Goal: Check status: Check status

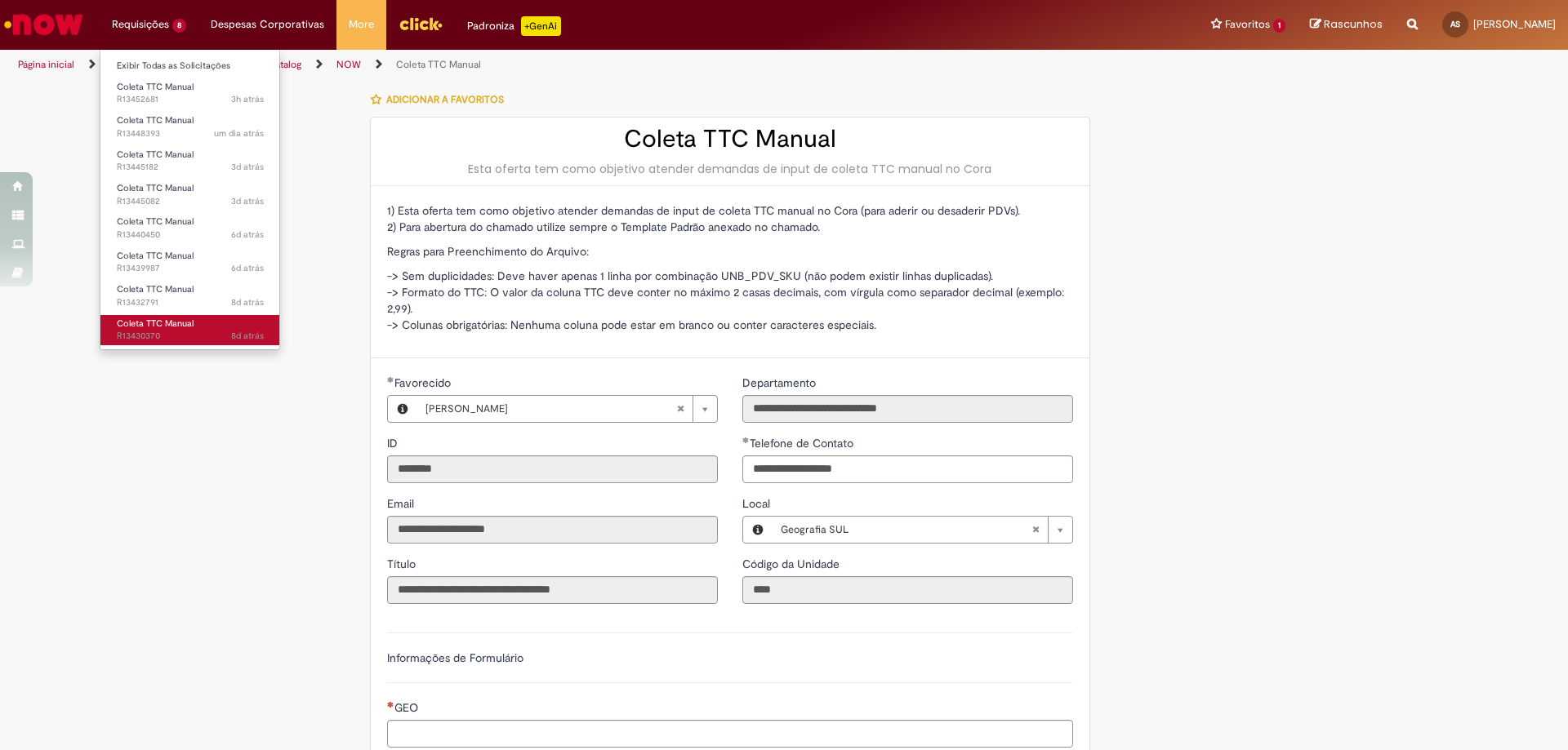
click at [170, 336] on span "8d atrás 8 dias atrás R13430370" at bounding box center [190, 336] width 147 height 13
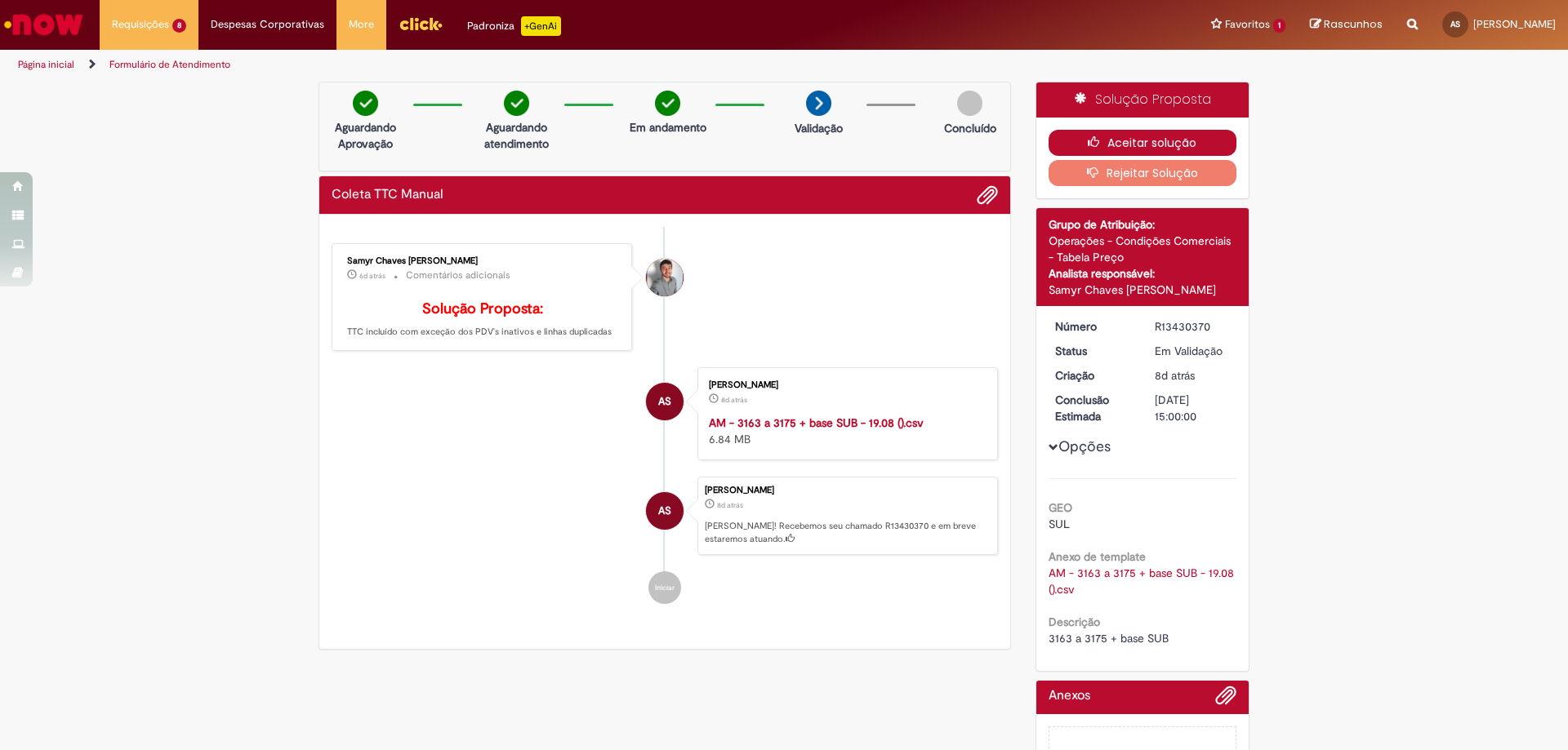
click at [1107, 139] on button "Aceitar solução" at bounding box center [1142, 142] width 189 height 26
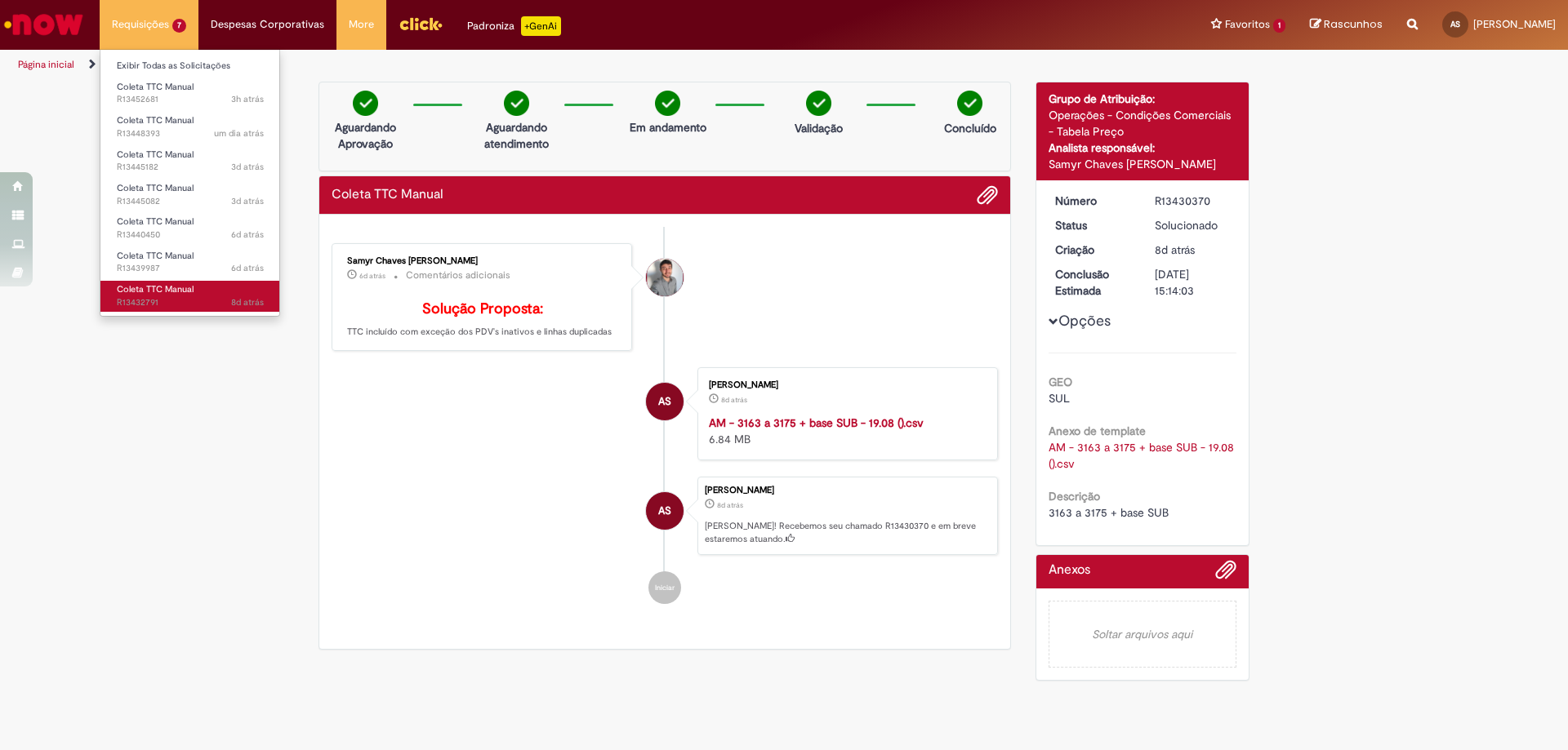
click at [171, 290] on span "Coleta TTC Manual" at bounding box center [155, 289] width 77 height 12
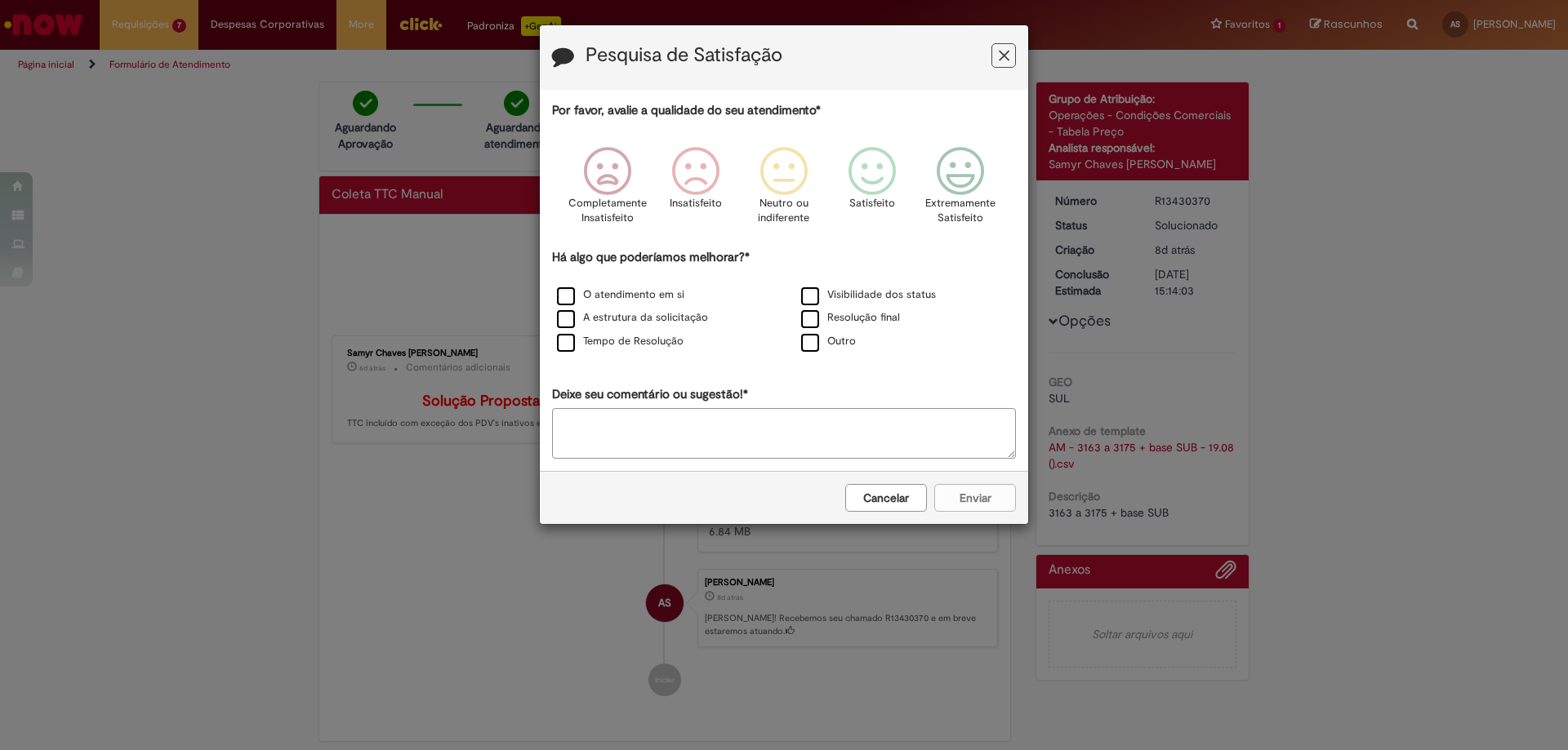
click at [1011, 55] on button "Feedback" at bounding box center [1003, 55] width 25 height 25
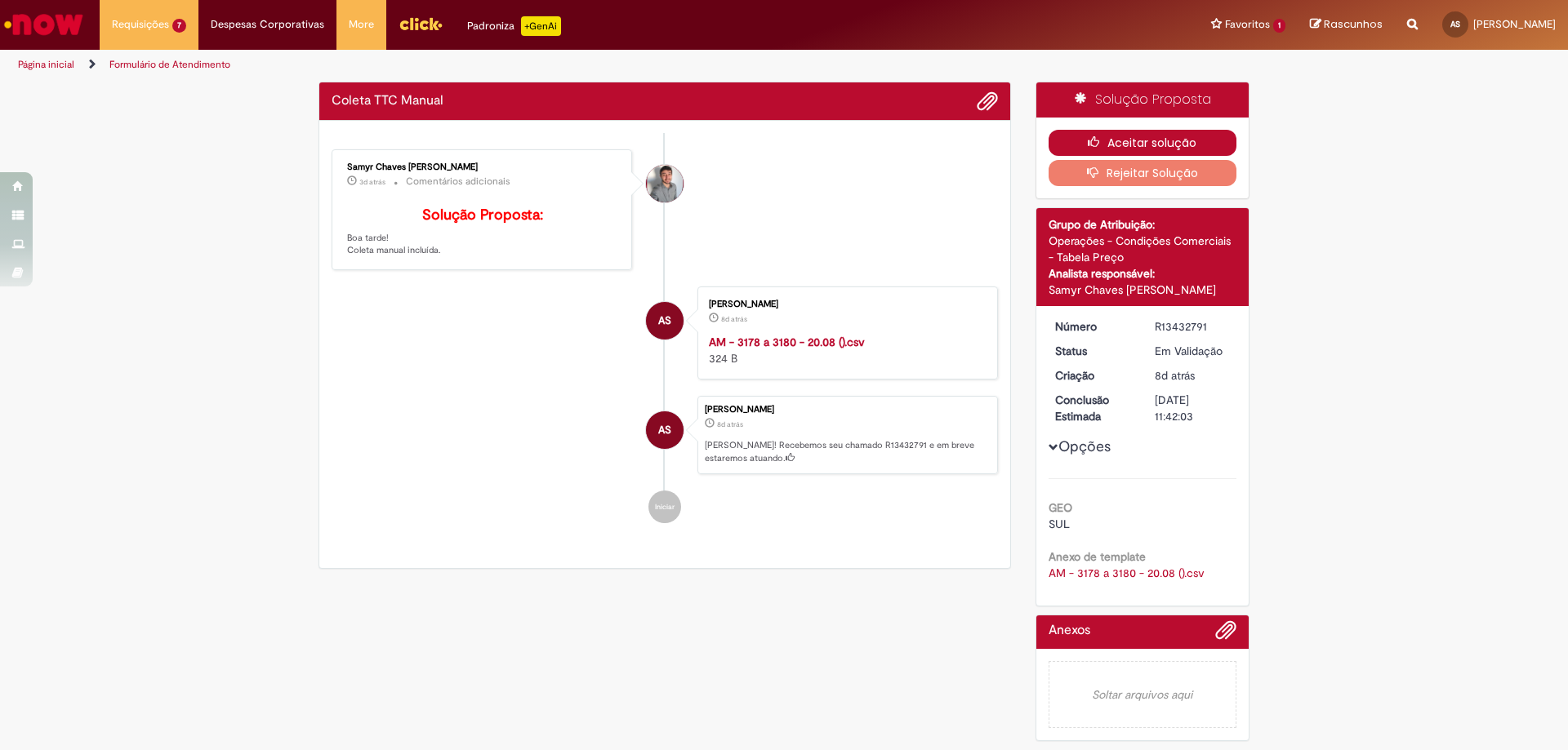
click at [1160, 142] on button "Aceitar solução" at bounding box center [1142, 142] width 189 height 26
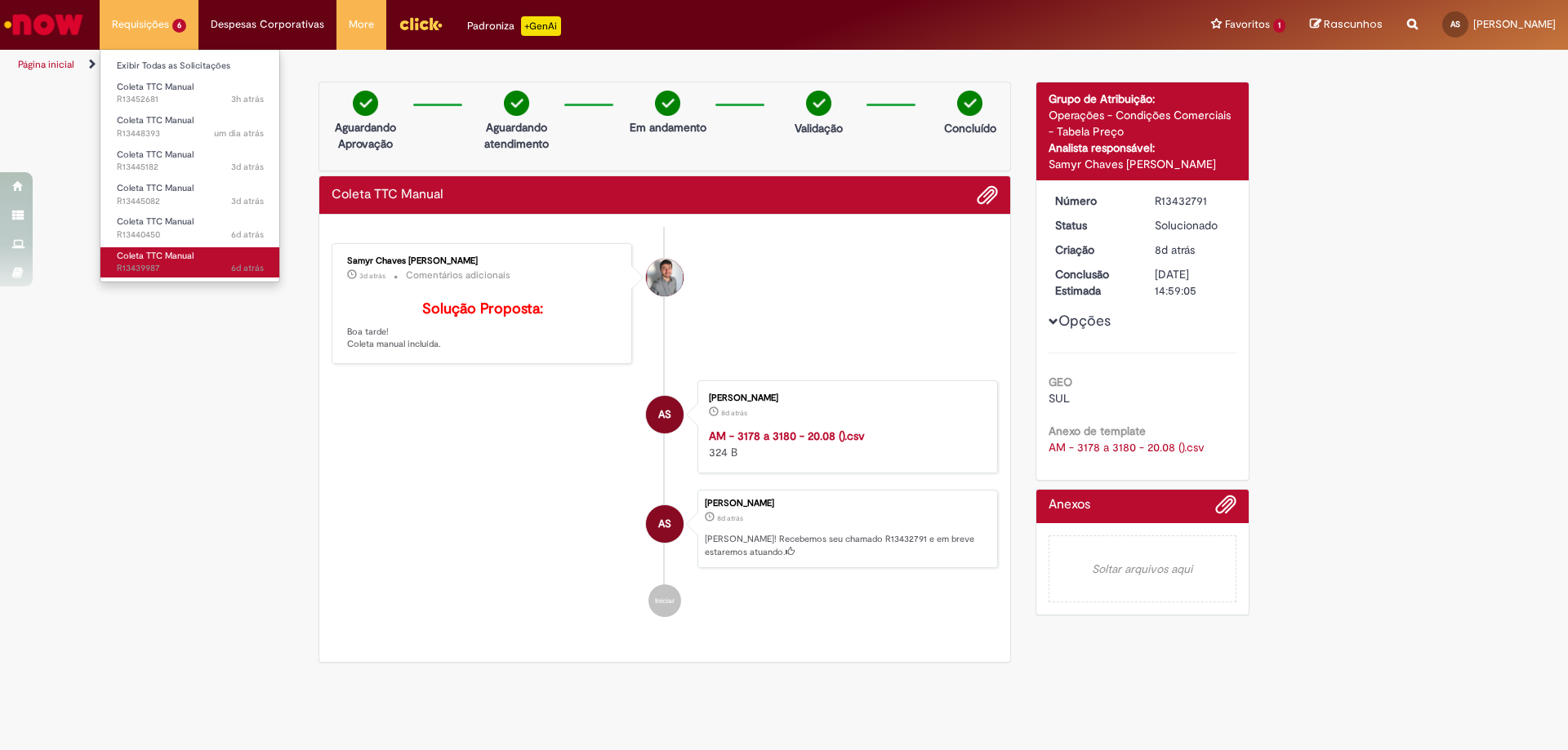
click at [151, 263] on span "6d atrás 6 dias atrás R13439987" at bounding box center [190, 267] width 147 height 13
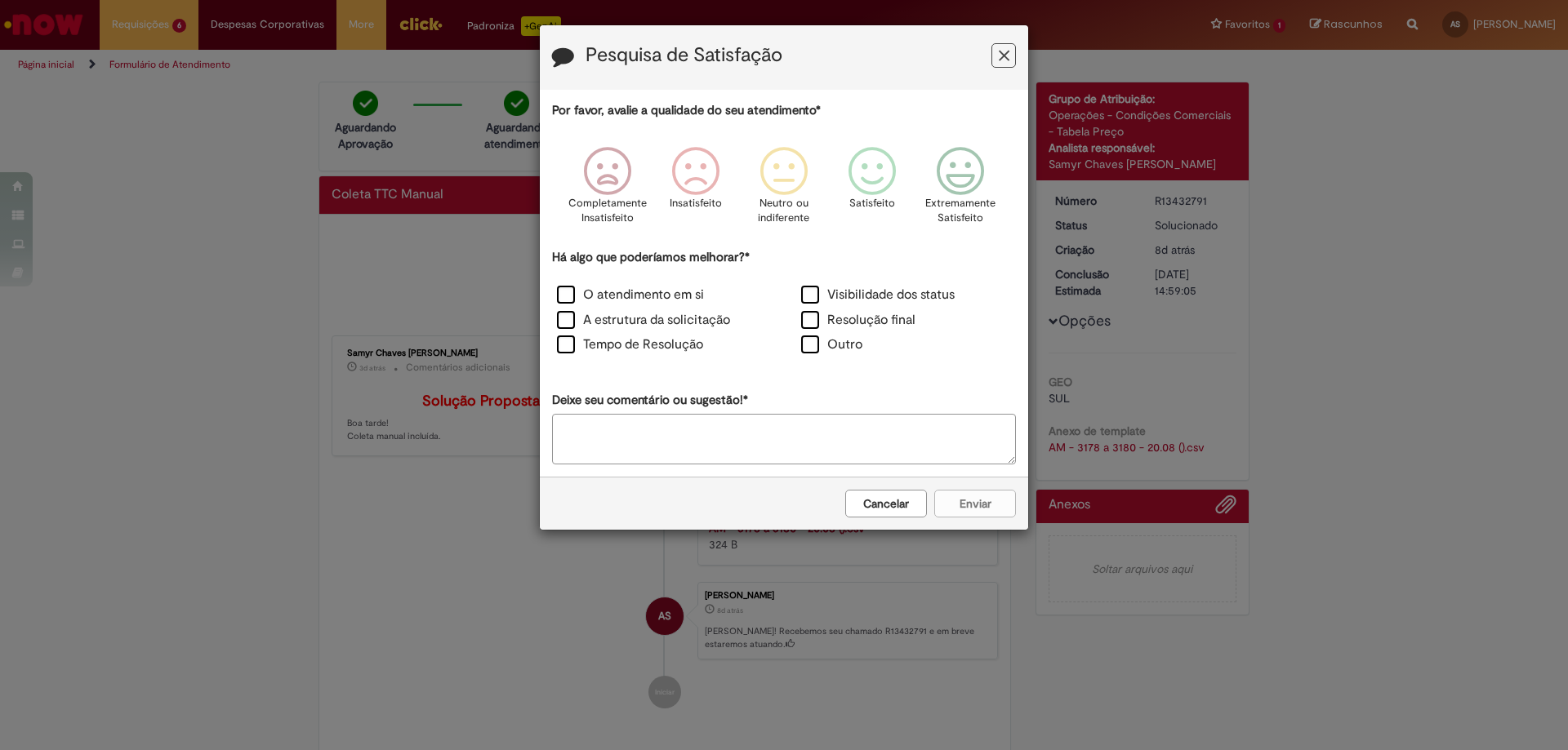
drag, startPoint x: 985, startPoint y: 67, endPoint x: 996, endPoint y: 63, distance: 11.7
click at [985, 67] on h3 "Pesquisa de Satisfação" at bounding box center [784, 57] width 464 height 26
click at [1000, 60] on icon "Feedback" at bounding box center [1003, 55] width 11 height 17
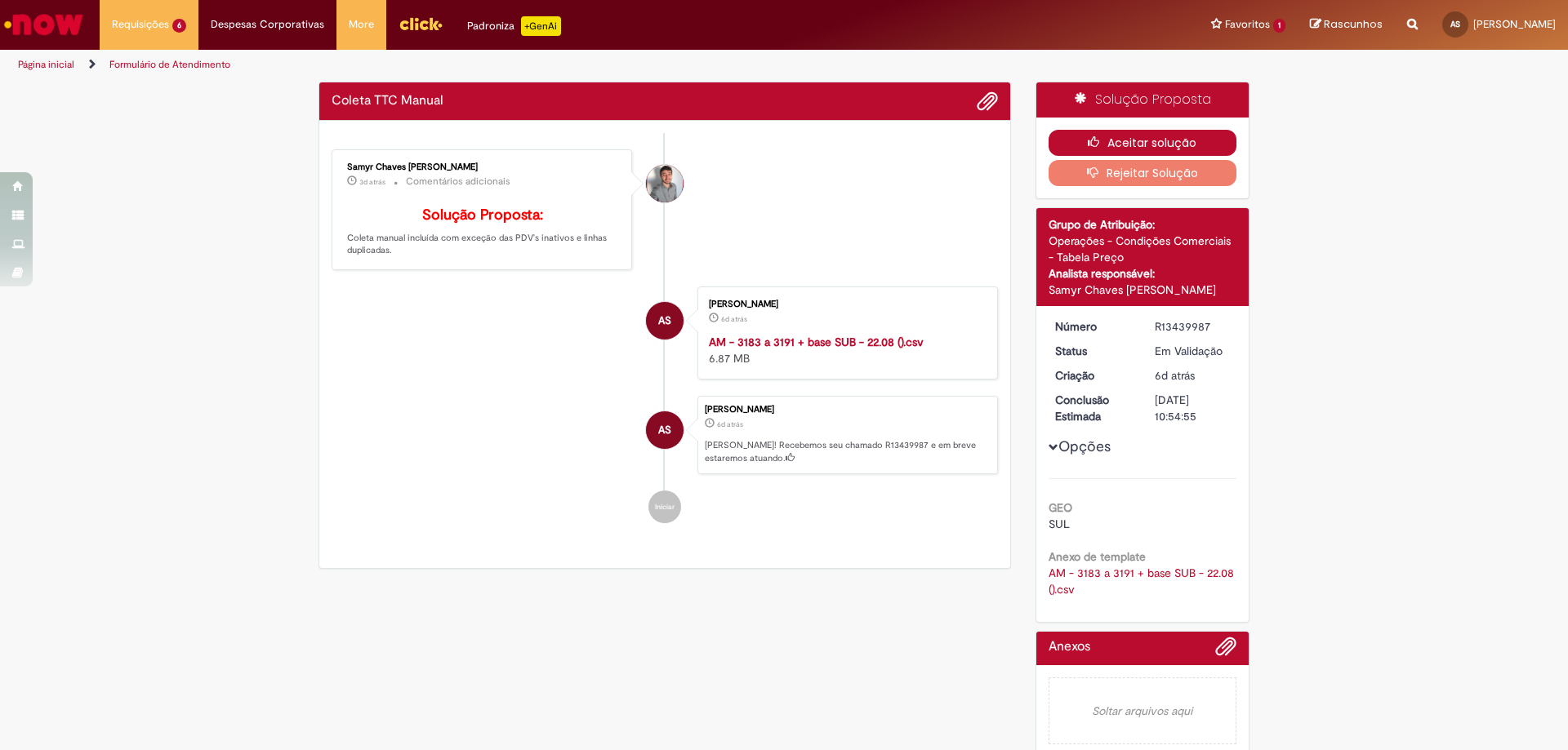
click at [1125, 139] on button "Aceitar solução" at bounding box center [1142, 142] width 189 height 26
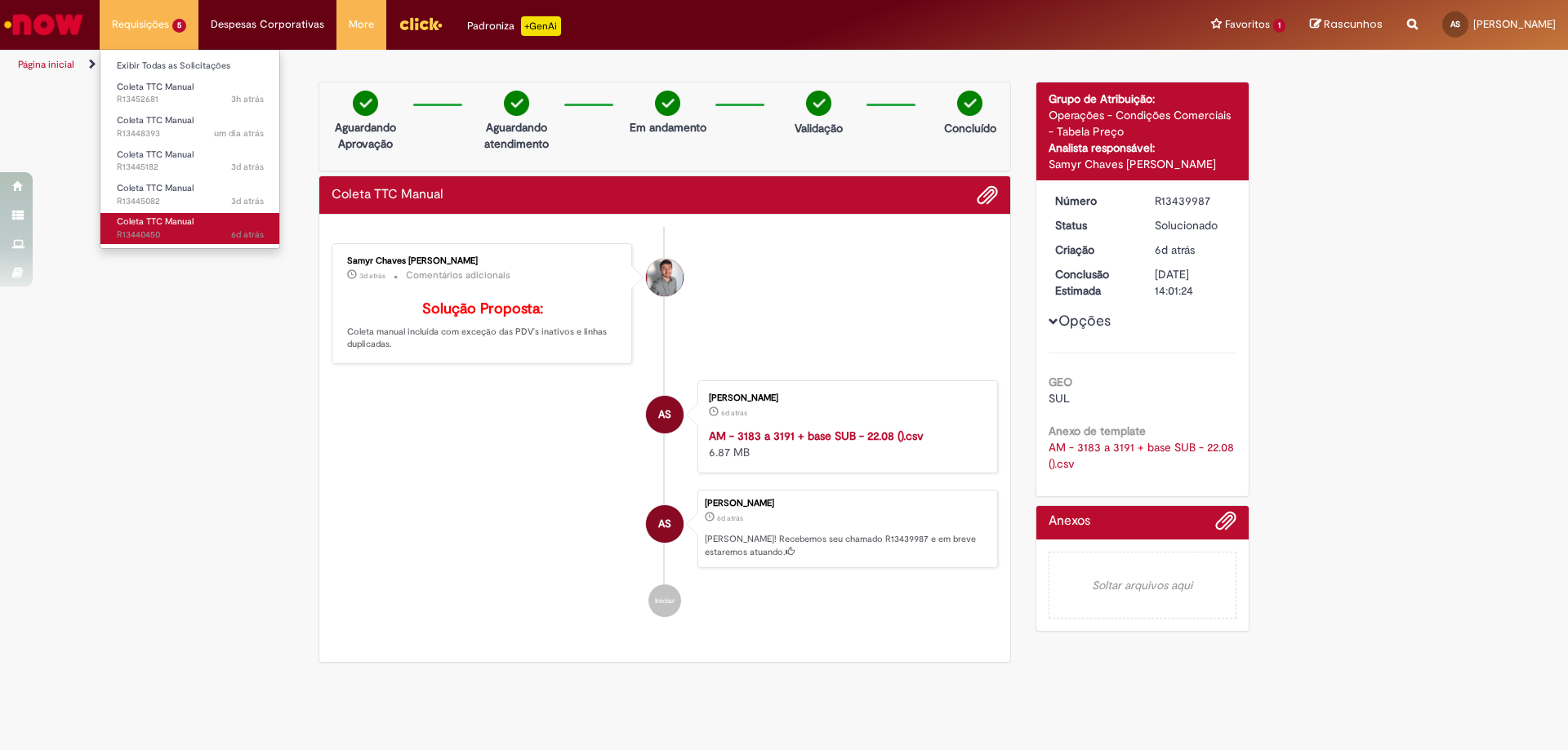
click at [170, 219] on span "Coleta TTC Manual" at bounding box center [155, 221] width 77 height 12
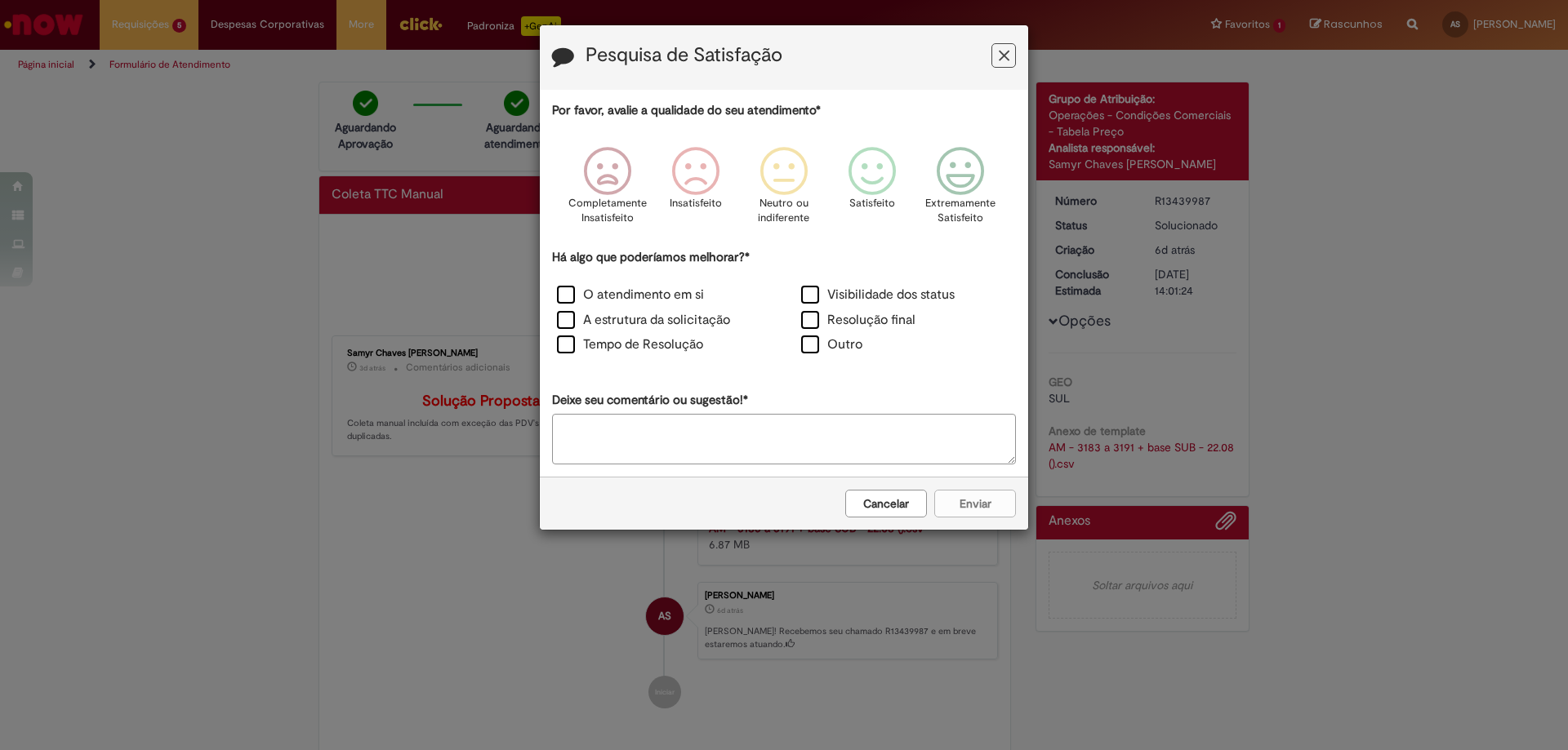
click at [998, 56] on icon "Feedback" at bounding box center [1003, 55] width 11 height 17
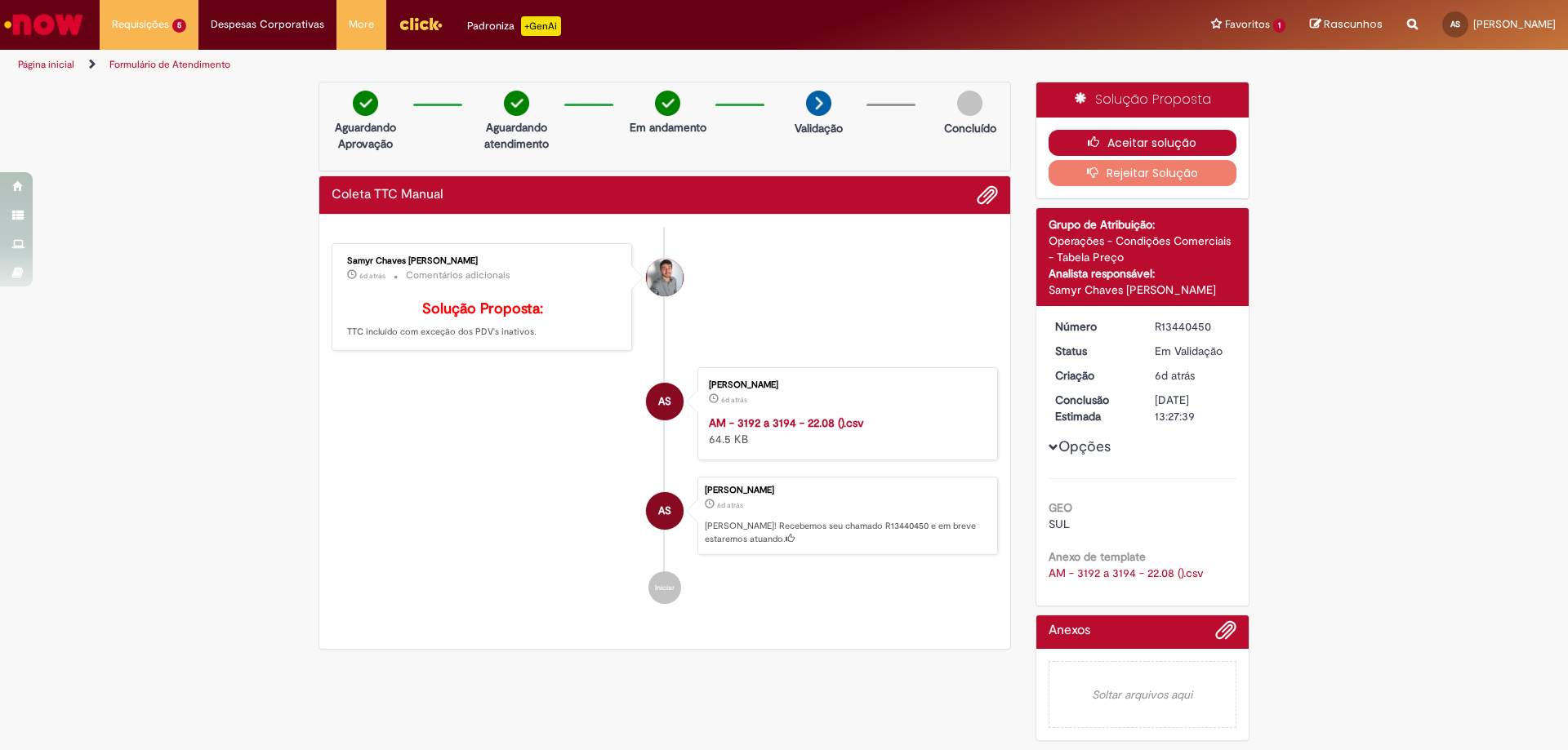
click at [1118, 147] on button "Aceitar solução" at bounding box center [1142, 142] width 189 height 26
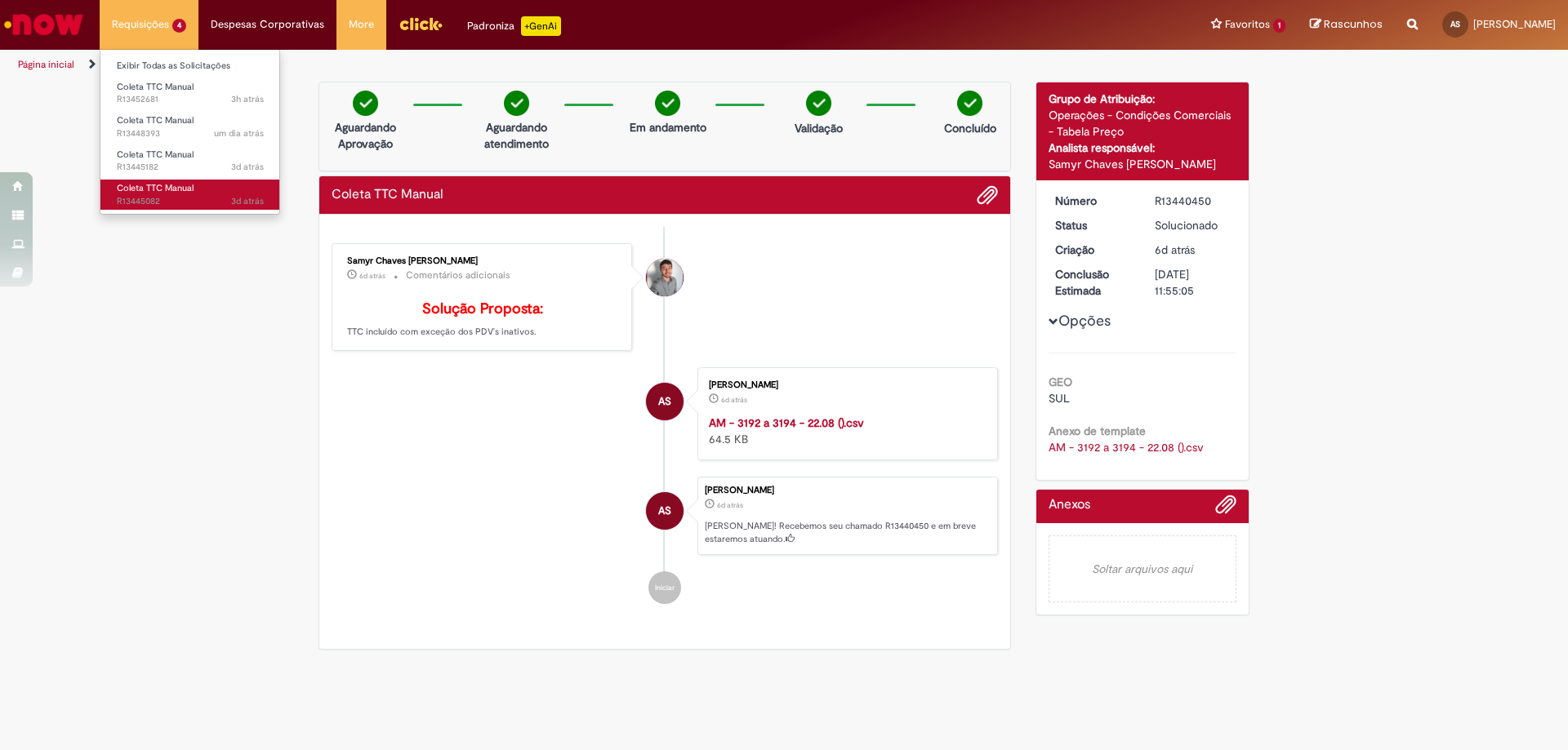
click at [162, 186] on span "Coleta TTC Manual" at bounding box center [155, 188] width 77 height 12
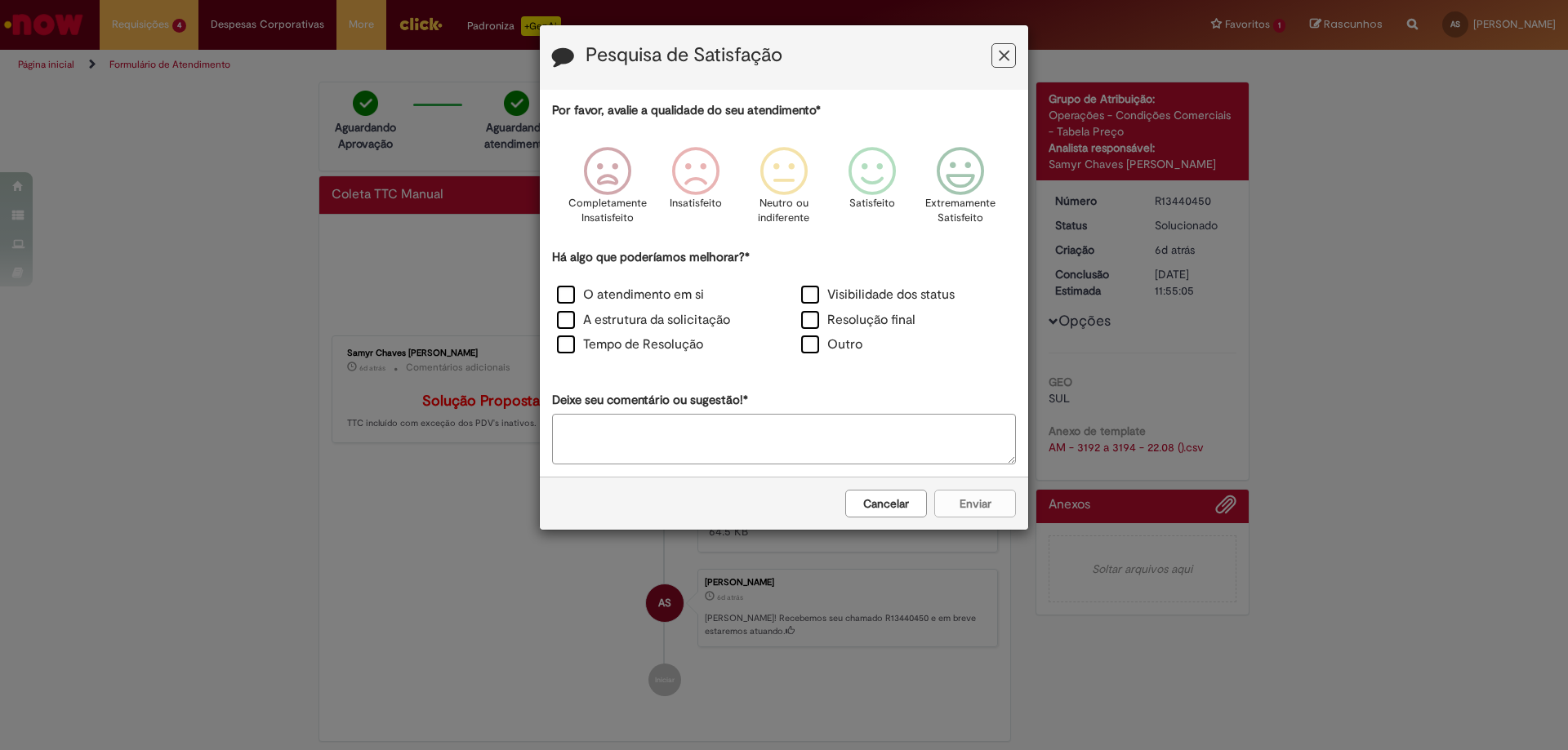
click at [1011, 69] on h3 "Pesquisa de Satisfação" at bounding box center [784, 57] width 464 height 26
click at [999, 58] on icon "Feedback" at bounding box center [1003, 55] width 11 height 17
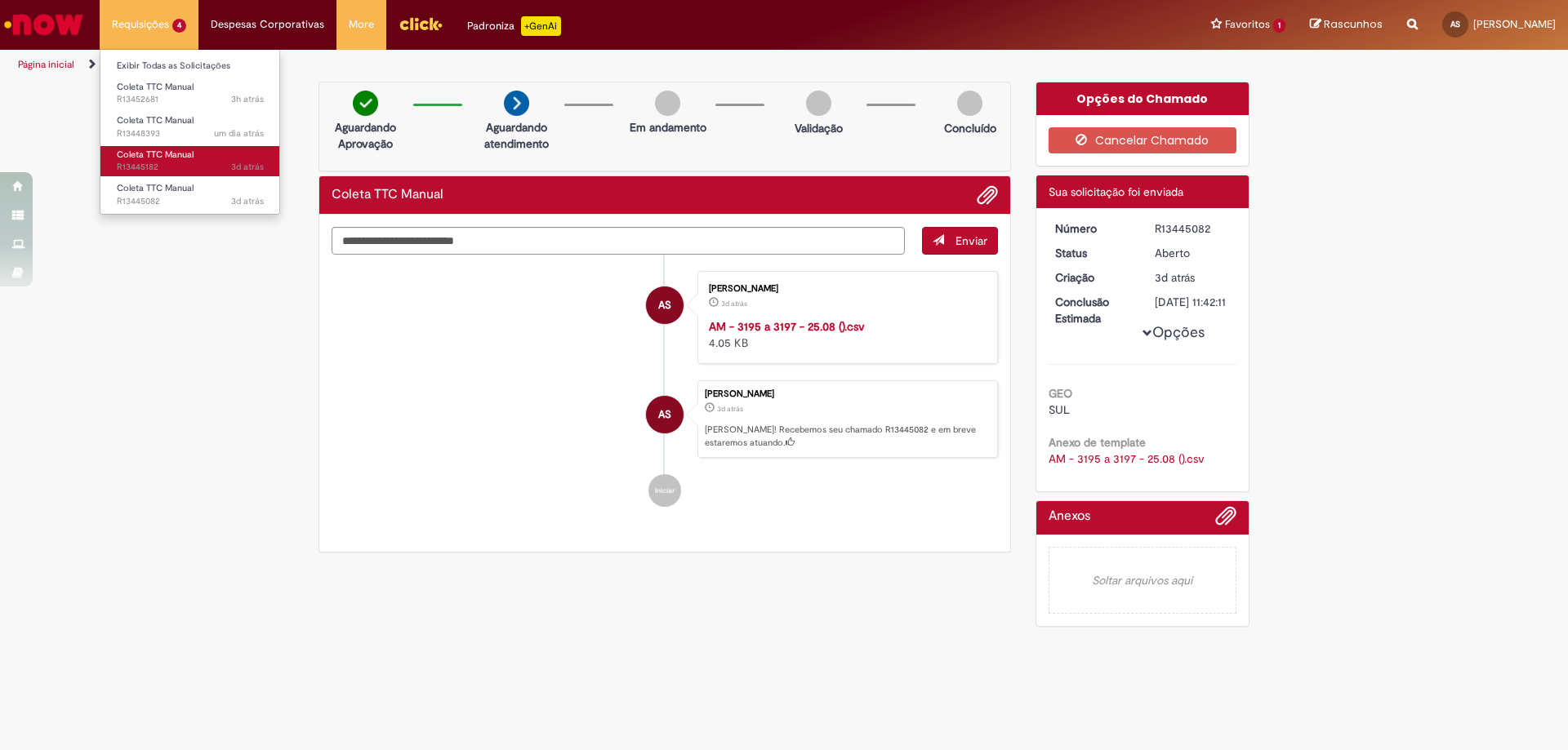
click at [149, 154] on span "Coleta TTC Manual" at bounding box center [155, 154] width 77 height 12
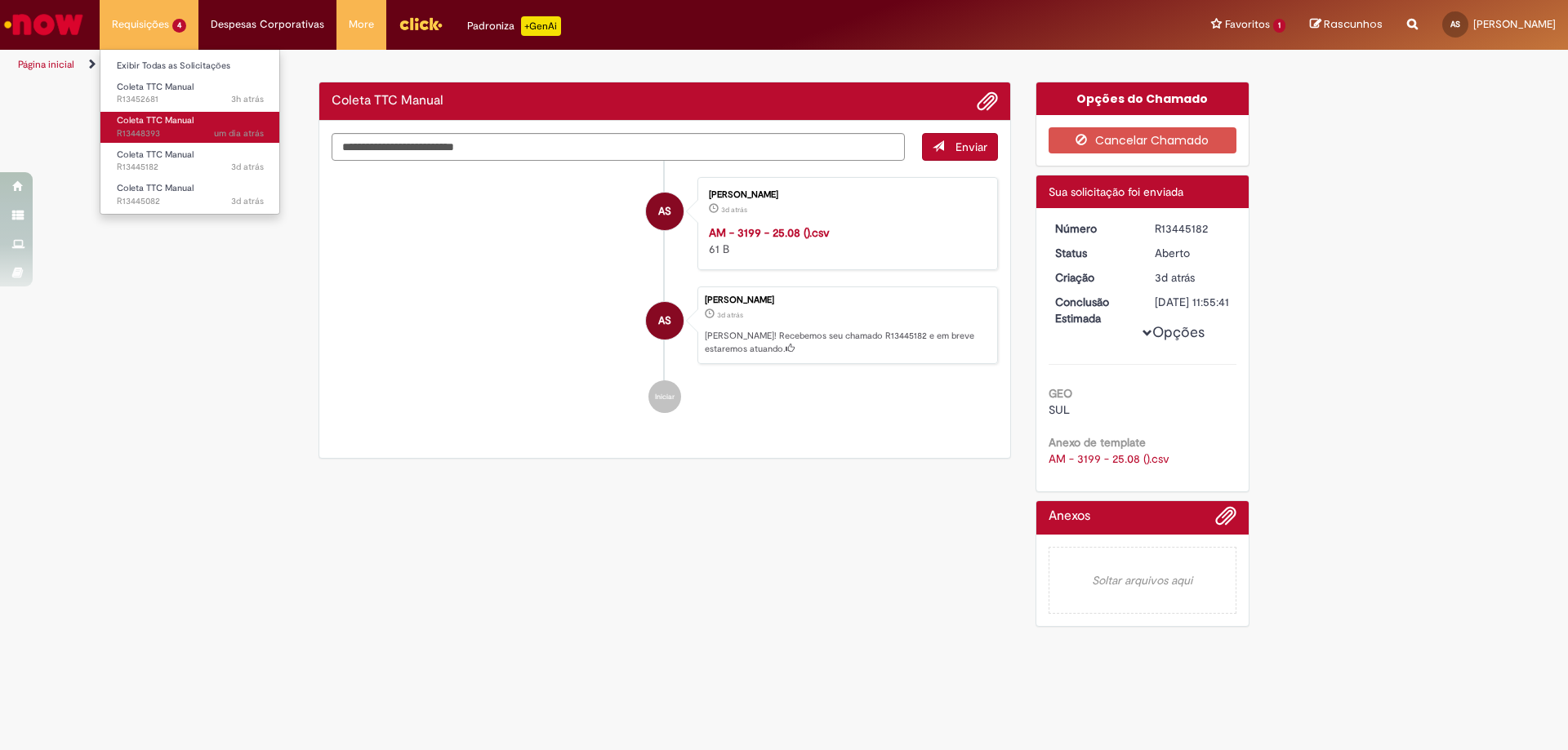
click at [170, 117] on span "Coleta TTC Manual" at bounding box center [155, 120] width 77 height 12
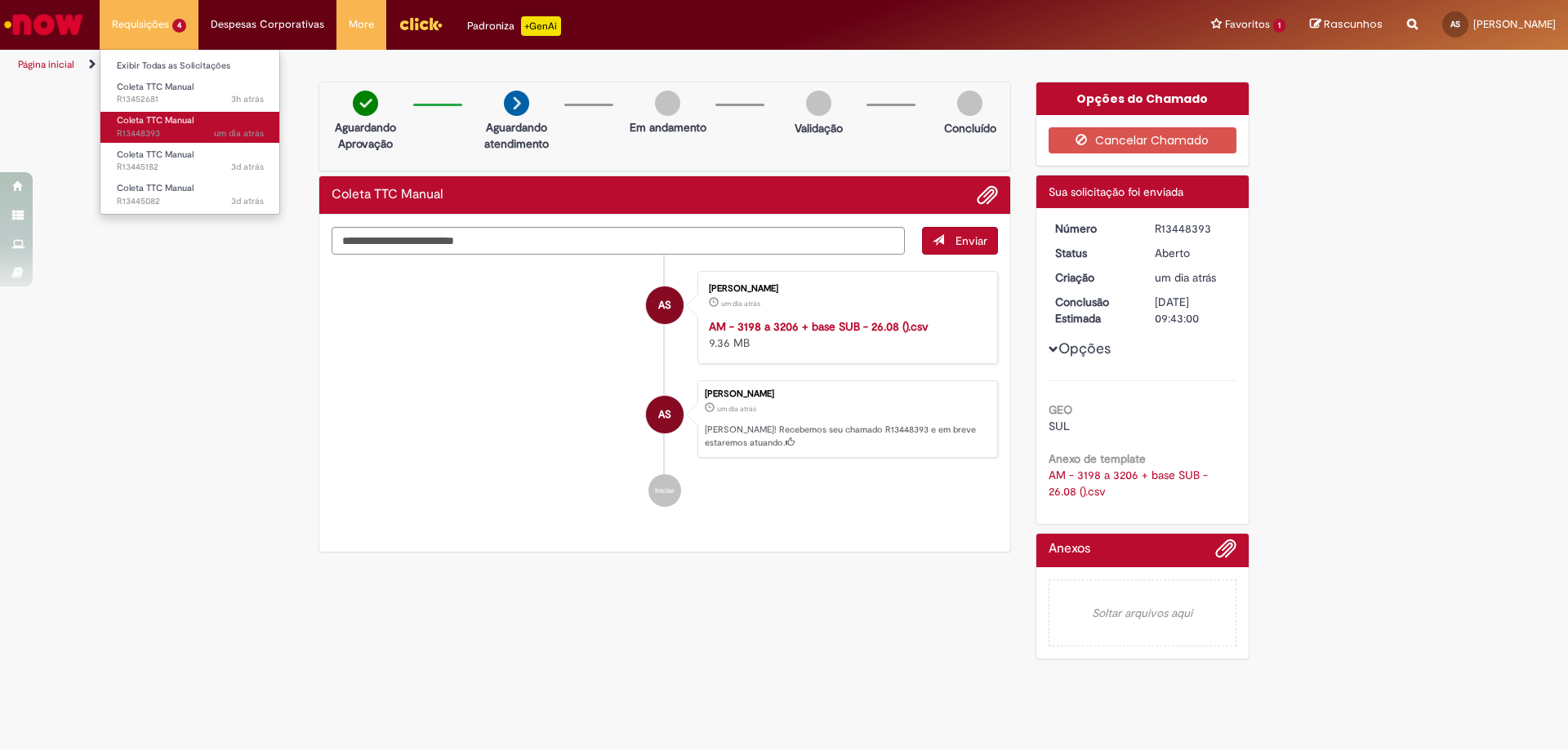
click at [132, 128] on span "um dia atrás um dia atrás R13448393" at bounding box center [190, 133] width 147 height 13
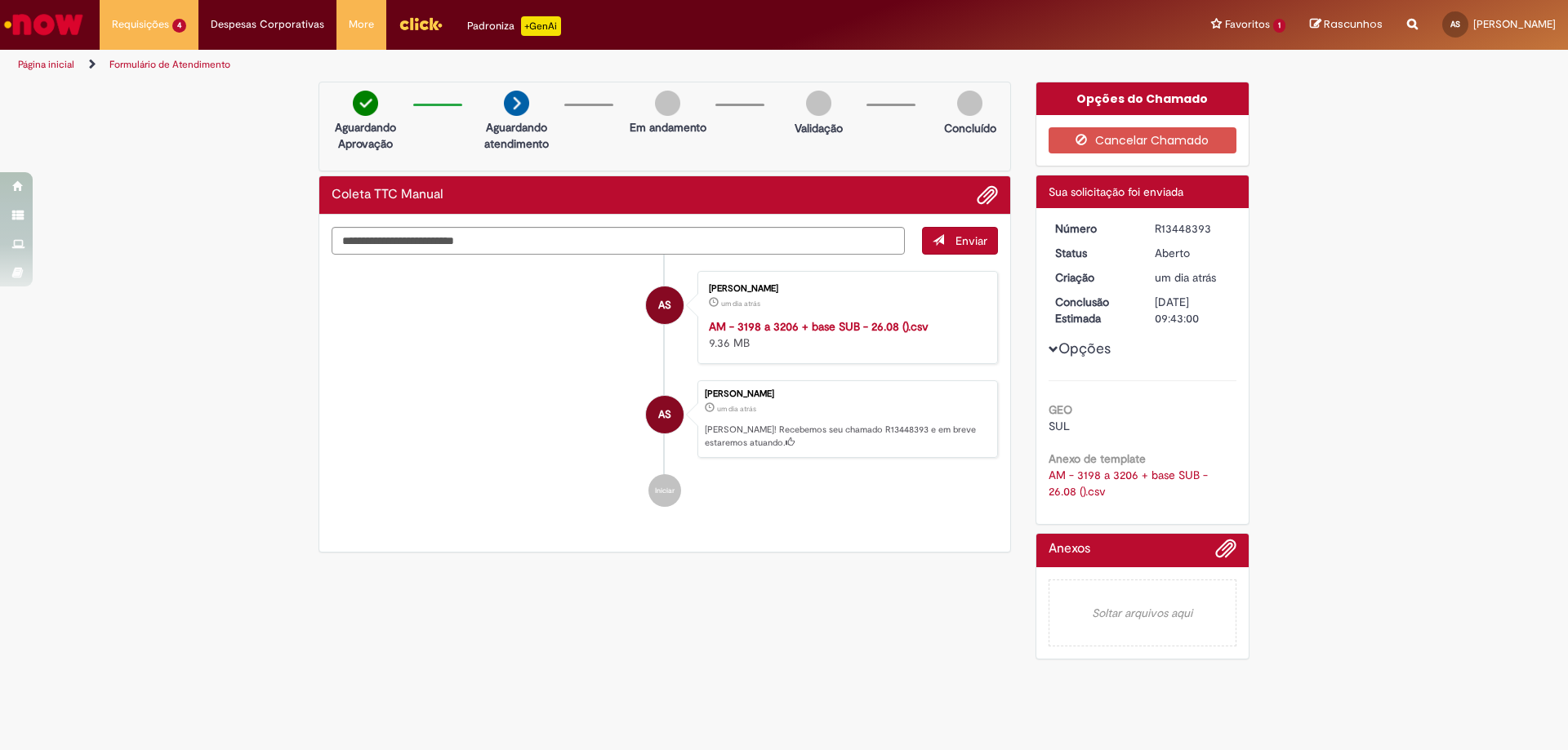
click at [1176, 228] on div "R13448393" at bounding box center [1192, 228] width 76 height 17
copy div "R13448393"
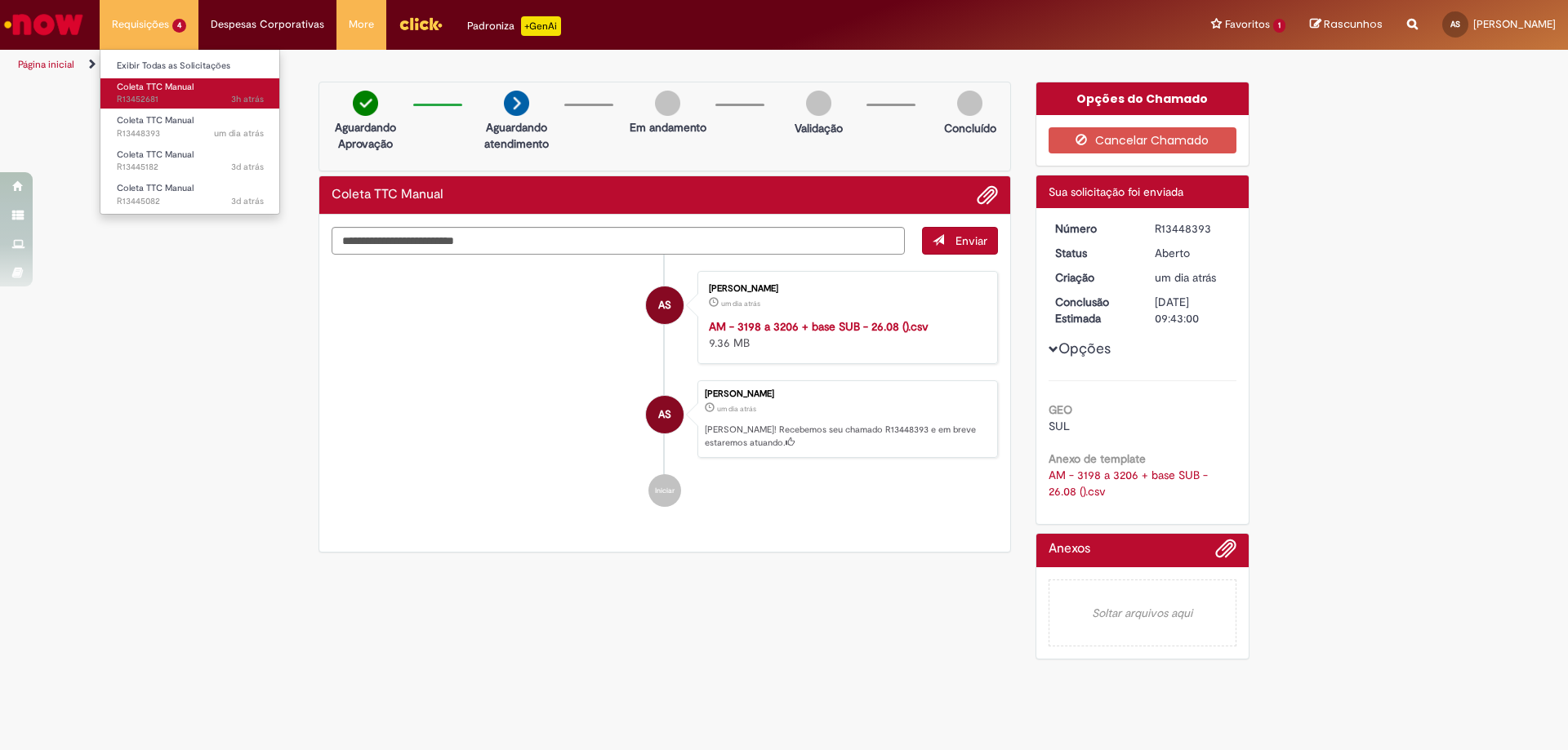
click at [161, 99] on span "3h atrás 3 horas atrás R13452681" at bounding box center [190, 99] width 147 height 13
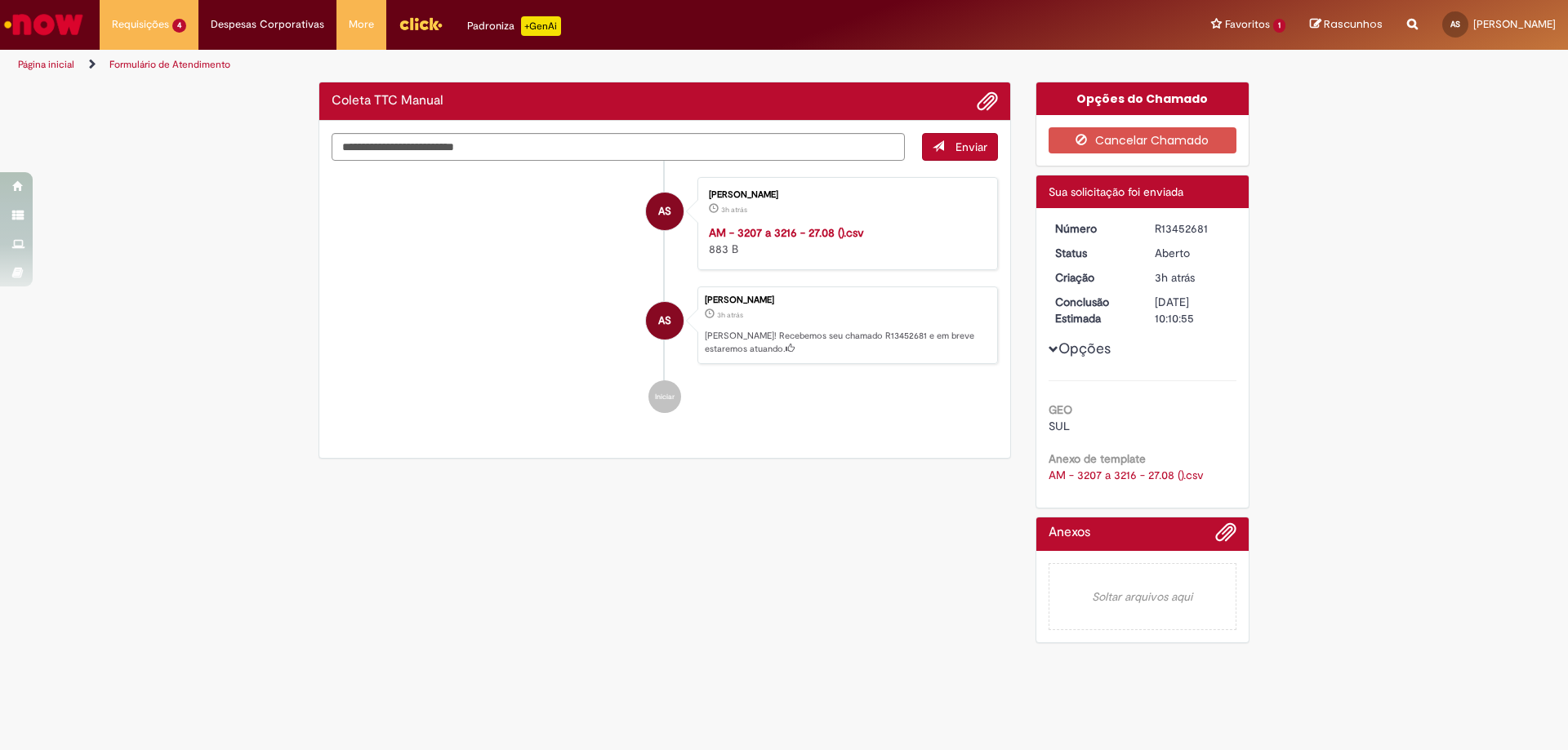
click at [1170, 226] on div "R13452681" at bounding box center [1192, 228] width 76 height 17
copy div "R13452681"
